Goal: Register for event/course

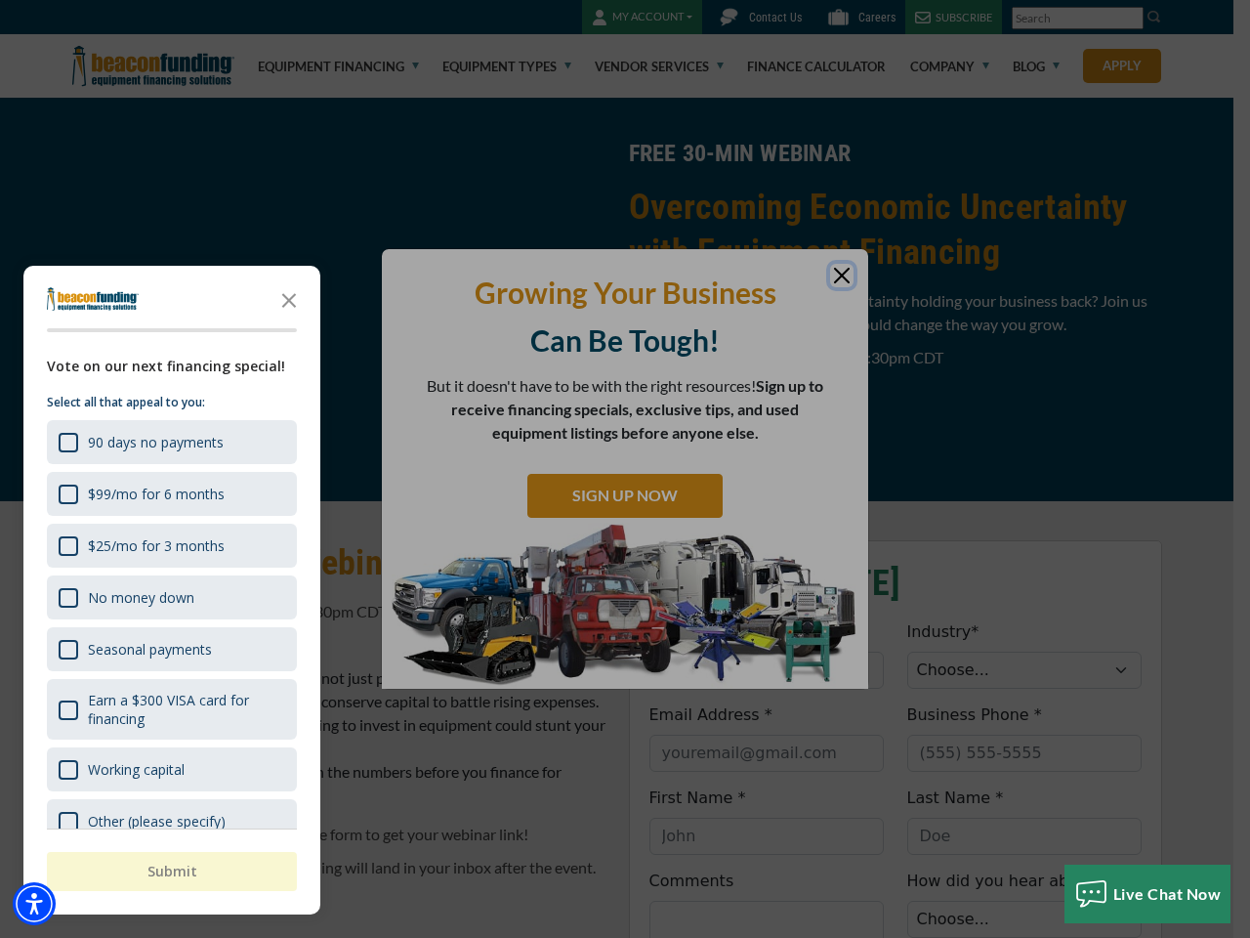
click at [625, 469] on div "button" at bounding box center [625, 469] width 1250 height 938
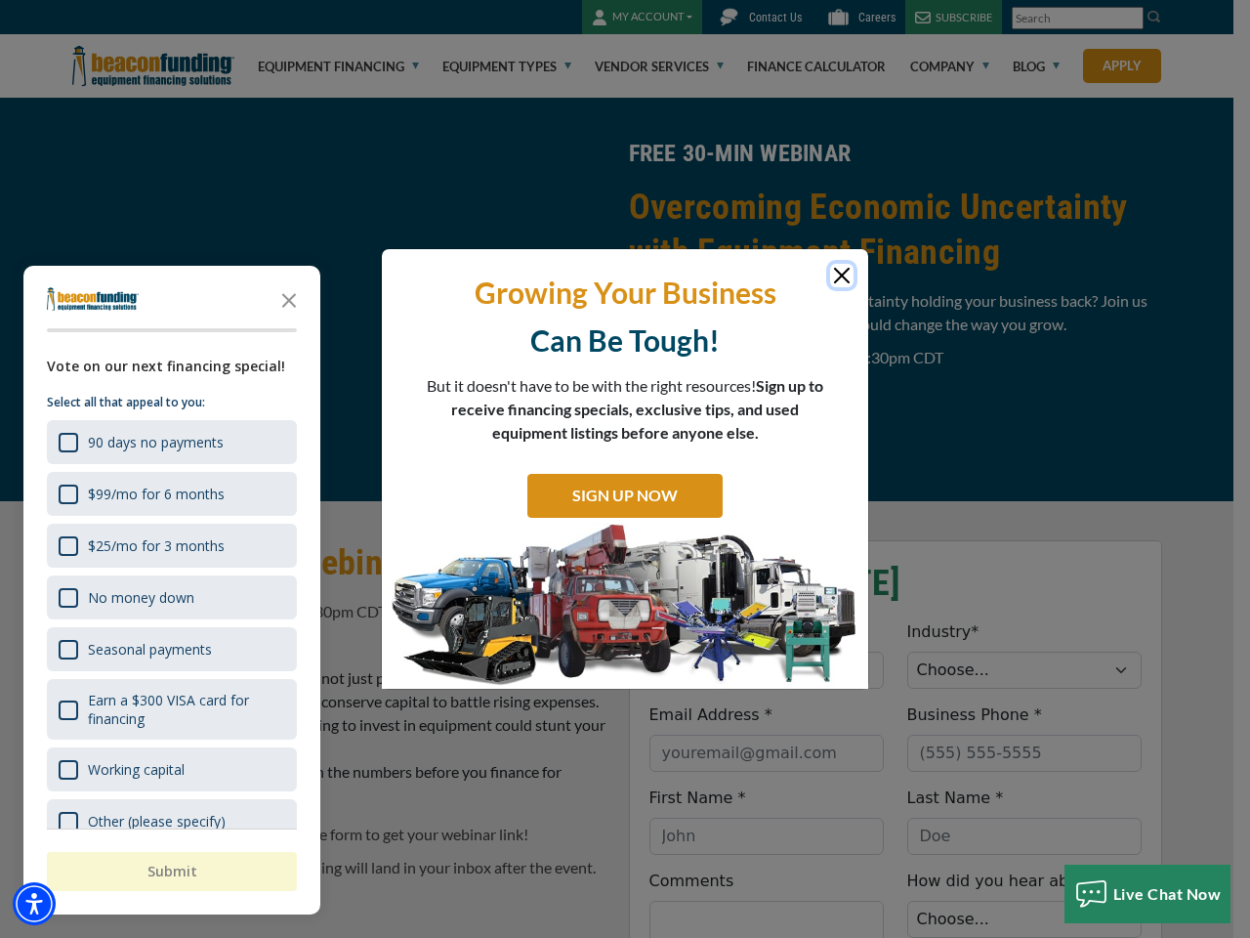
click at [34, 903] on img "Accessibility Menu" at bounding box center [34, 903] width 43 height 43
click at [625, 469] on body "Skip to main content Enable accessibility for low vision Open the accessibility…" at bounding box center [625, 469] width 1250 height 938
click at [289, 299] on body "Skip to main content Enable accessibility for low vision Open the accessibility…" at bounding box center [625, 469] width 1250 height 938
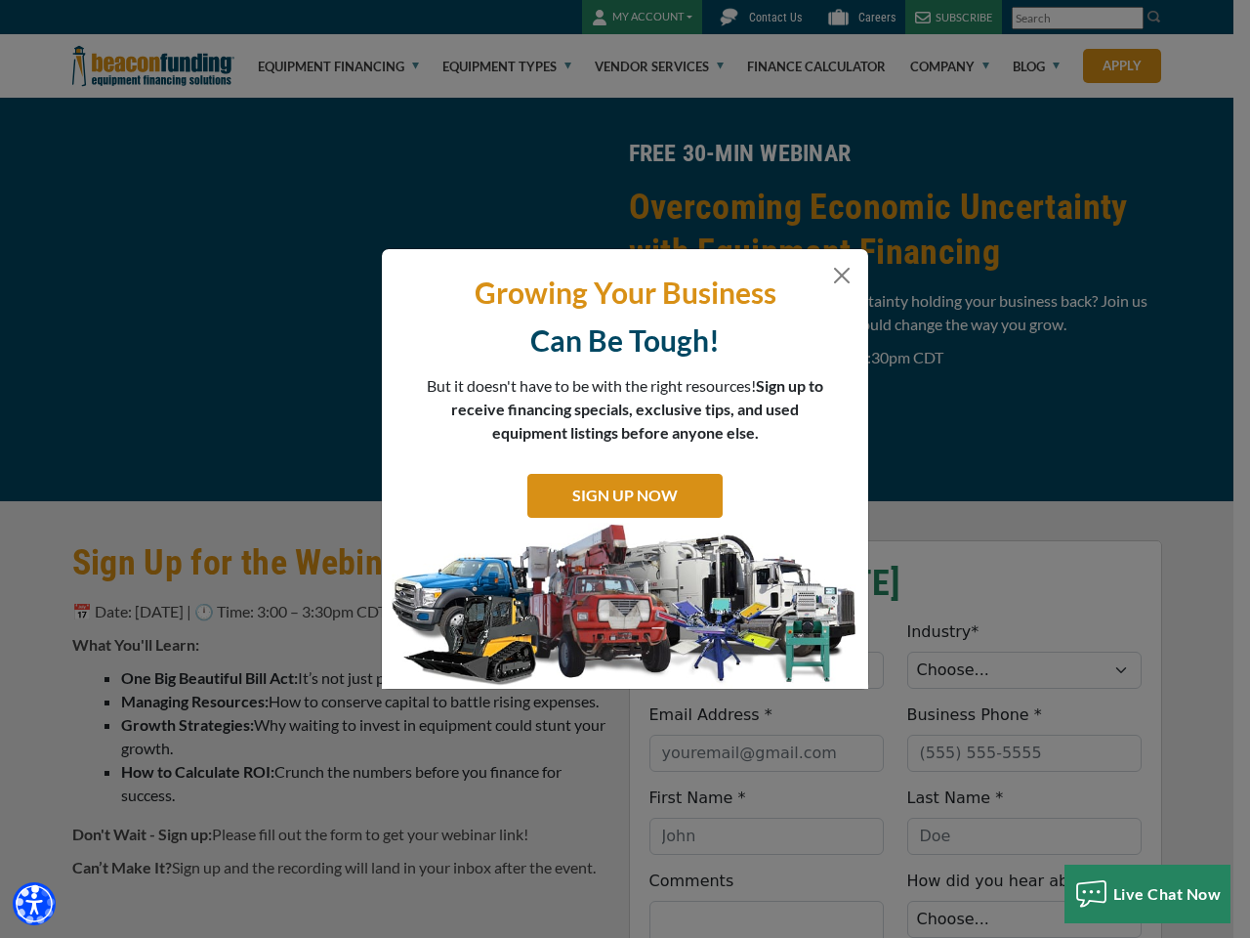
click at [170, 441] on body "Skip to main content Enable accessibility for low vision Open the accessibility…" at bounding box center [625, 469] width 1250 height 938
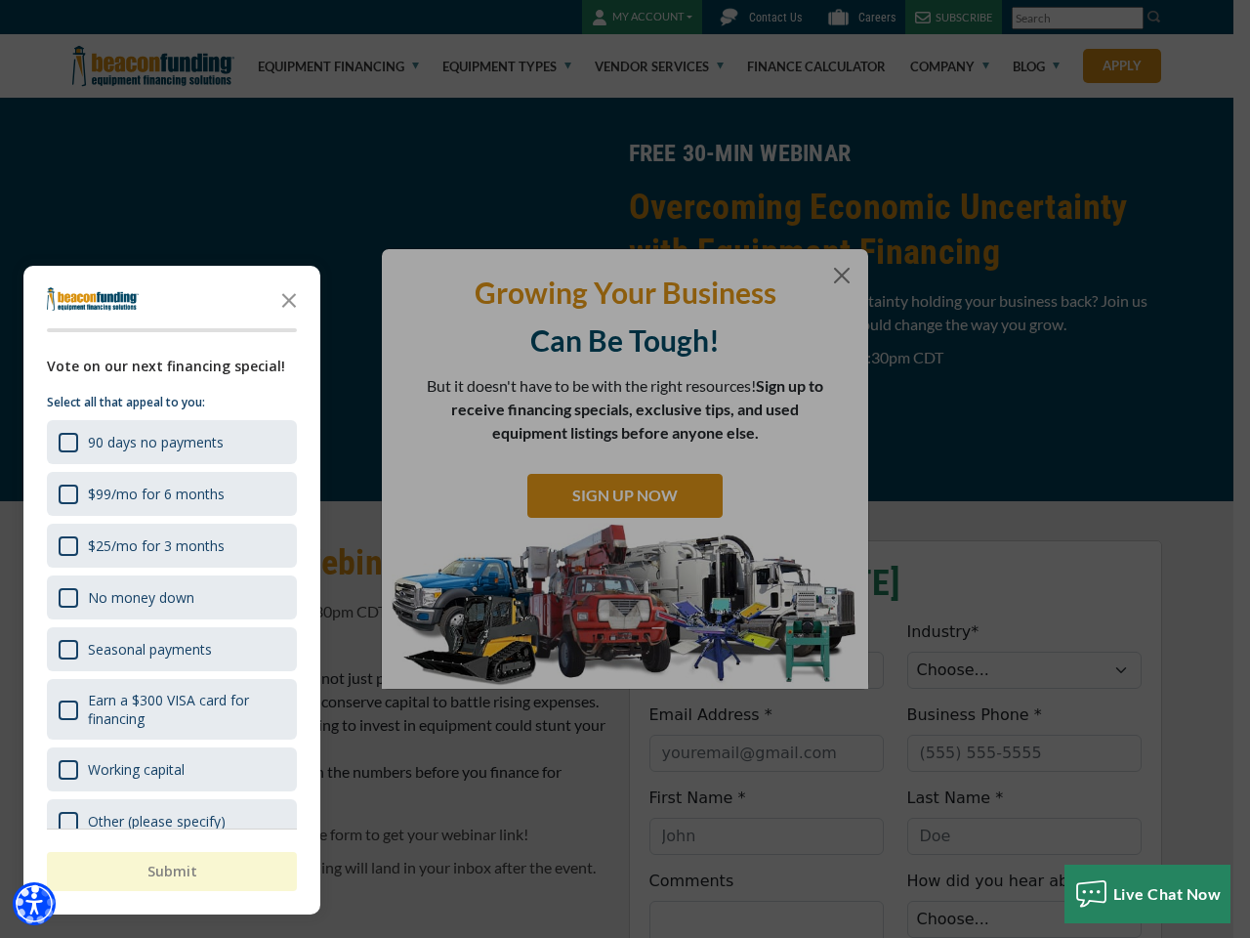
click at [170, 493] on body "Skip to main content Enable accessibility for low vision Open the accessibility…" at bounding box center [625, 469] width 1250 height 938
click at [170, 545] on body "Skip to main content Enable accessibility for low vision Open the accessibility…" at bounding box center [625, 469] width 1250 height 938
click at [170, 597] on body "Skip to main content Enable accessibility for low vision Open the accessibility…" at bounding box center [625, 469] width 1250 height 938
click at [170, 649] on body "Skip to main content Enable accessibility for low vision Open the accessibility…" at bounding box center [625, 469] width 1250 height 938
click at [170, 709] on body "Skip to main content Enable accessibility for low vision Open the accessibility…" at bounding box center [625, 469] width 1250 height 938
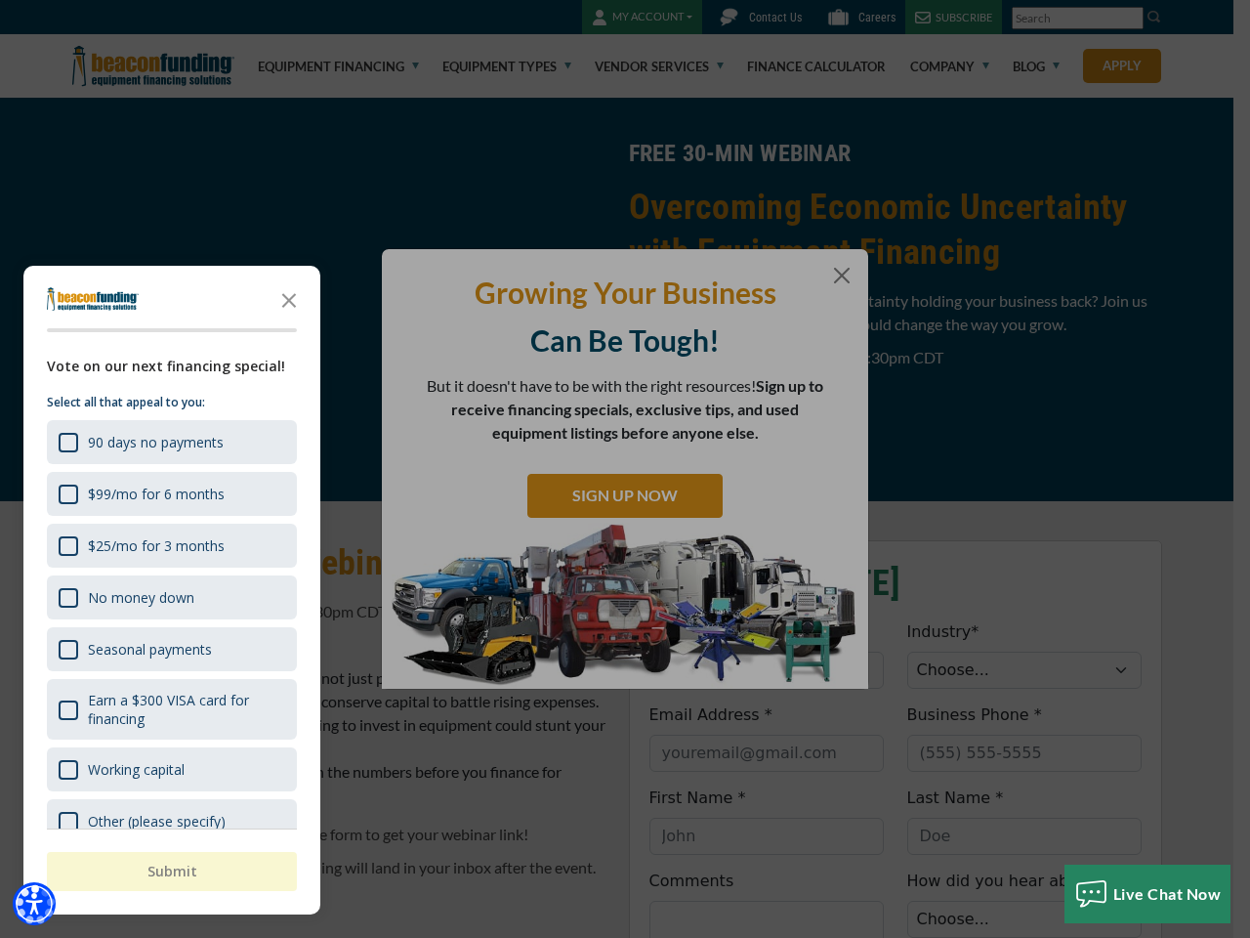
click at [766, 937] on html "Skip to main content Enable accessibility for low vision Open the accessibility…" at bounding box center [625, 469] width 1250 height 938
